Goal: Find specific page/section: Find specific page/section

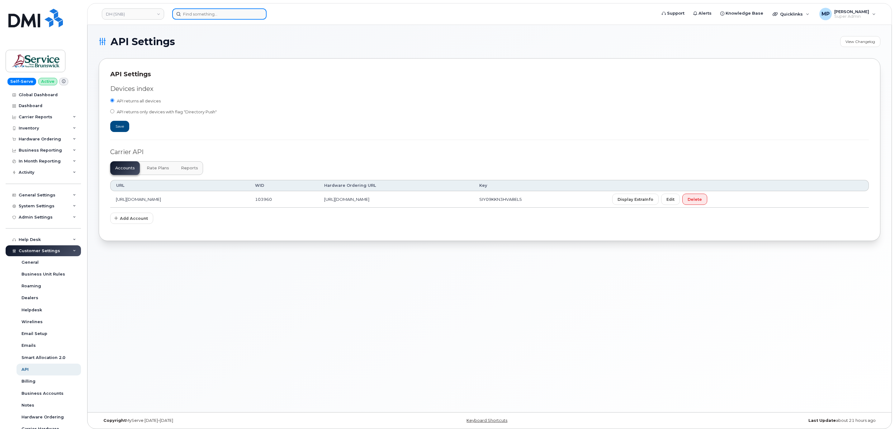
click at [208, 12] on input at bounding box center [219, 13] width 94 height 11
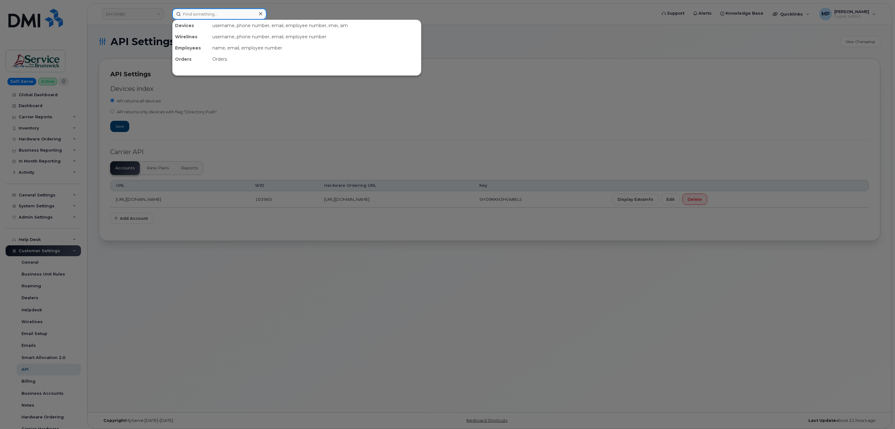
paste input "728-202-2589"
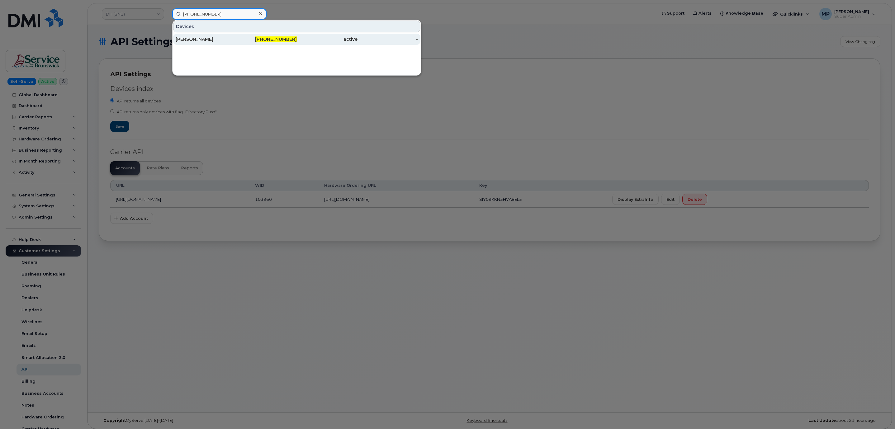
type input "728-202-2589"
click at [203, 41] on div "[PERSON_NAME]" at bounding box center [206, 39] width 61 height 6
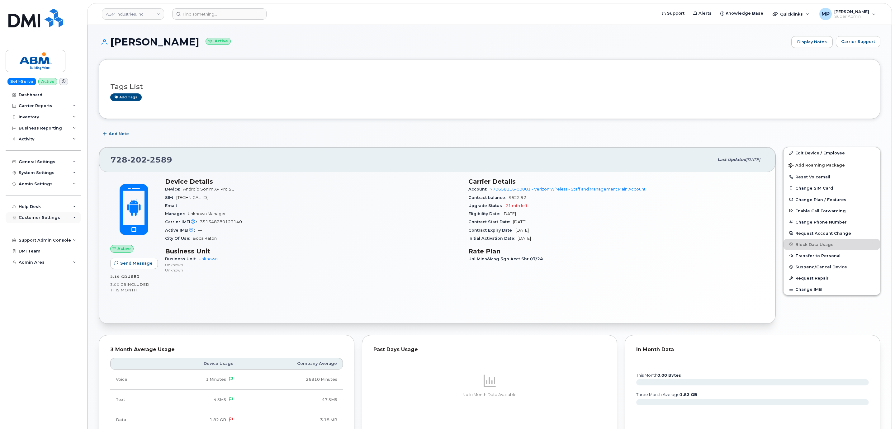
drag, startPoint x: 44, startPoint y: 214, endPoint x: 41, endPoint y: 220, distance: 6.4
click at [44, 214] on div "Customer Settings" at bounding box center [43, 217] width 75 height 11
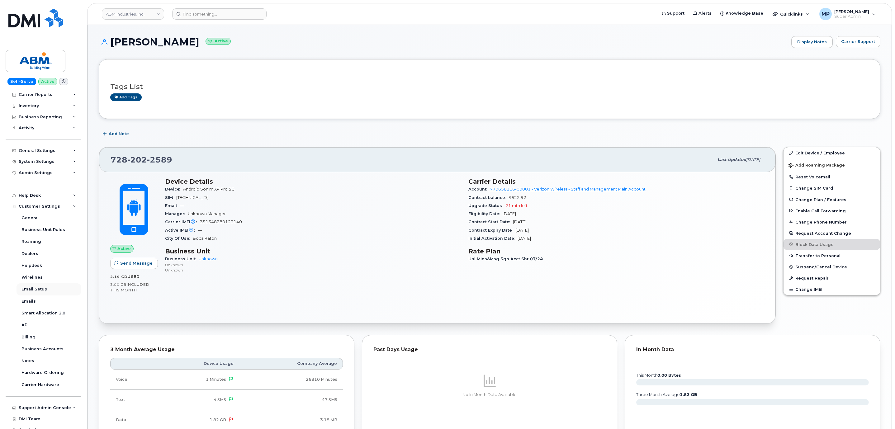
scroll to position [17, 0]
